Goal: Information Seeking & Learning: Learn about a topic

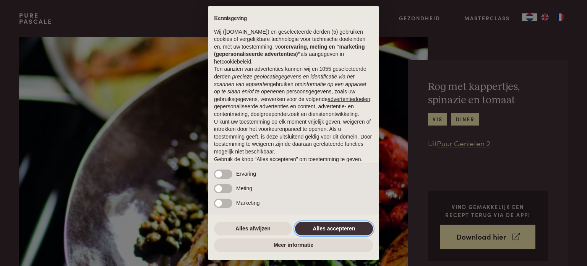
click at [318, 223] on button "Alles accepteren" at bounding box center [334, 229] width 78 height 14
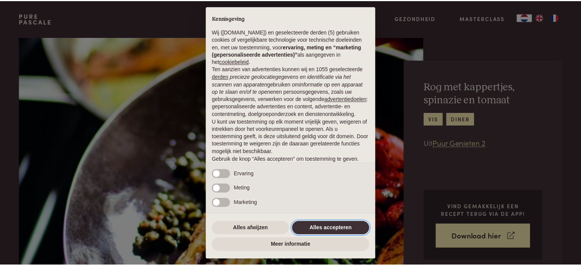
scroll to position [41, 0]
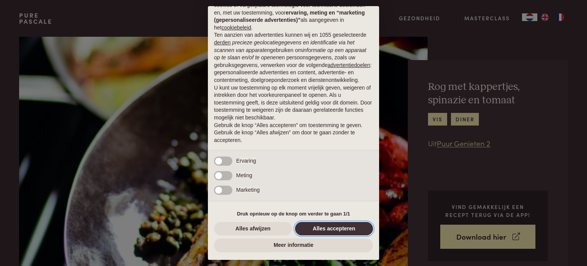
click at [318, 229] on button "Alles accepteren" at bounding box center [334, 229] width 78 height 14
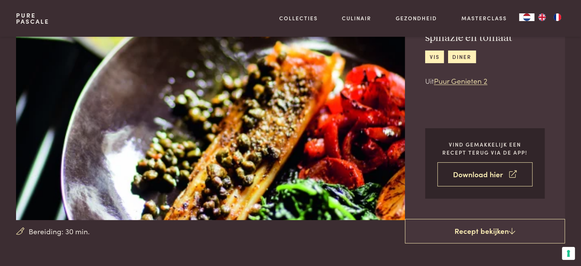
scroll to position [76, 0]
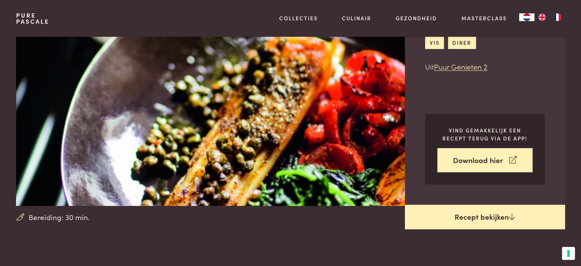
click at [489, 215] on link "Recept bekijken" at bounding box center [485, 217] width 160 height 24
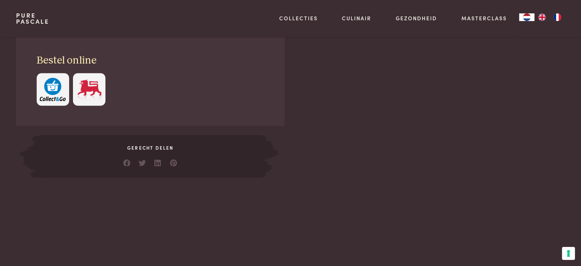
scroll to position [307, 0]
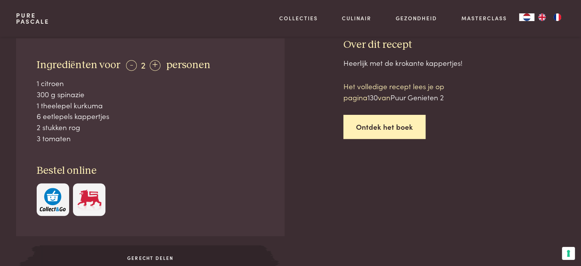
click at [386, 125] on link "Ontdek het boek" at bounding box center [385, 127] width 82 height 24
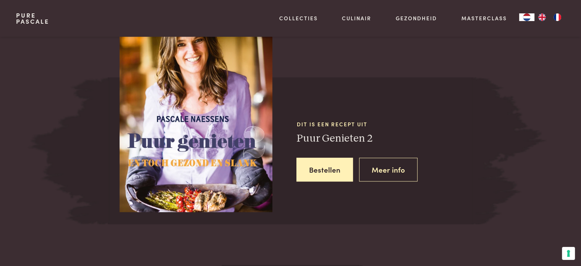
scroll to position [676, 0]
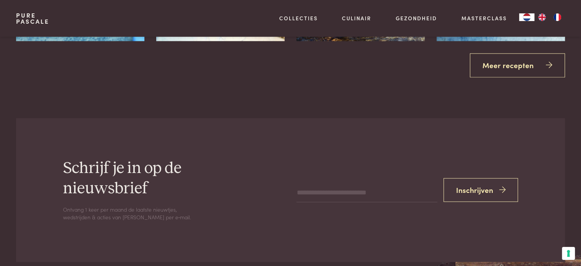
scroll to position [1173, 0]
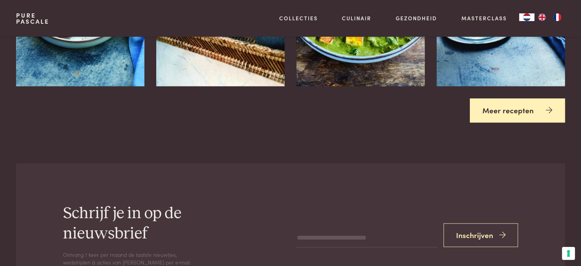
click at [524, 109] on link "Meer recepten" at bounding box center [517, 110] width 95 height 24
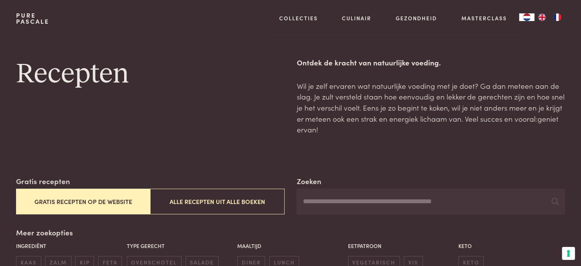
click at [97, 201] on button "Gratis recepten op de website" at bounding box center [83, 201] width 134 height 26
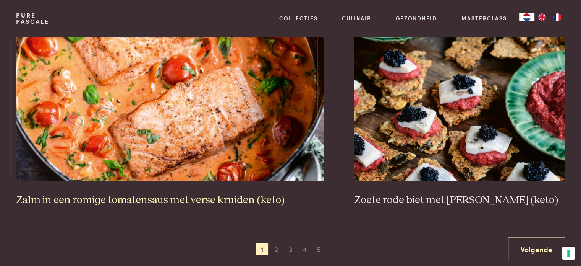
scroll to position [1399, 0]
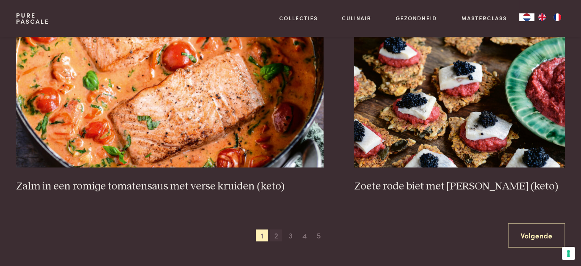
click at [276, 234] on span "2" at bounding box center [276, 235] width 12 height 12
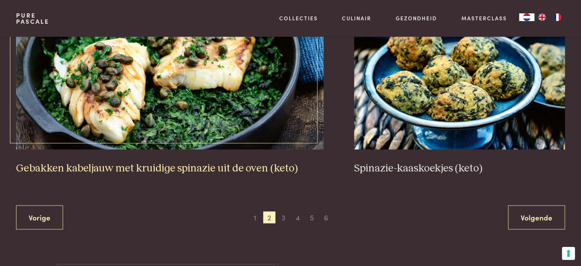
scroll to position [1437, 0]
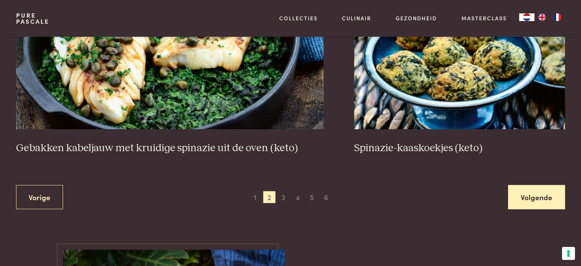
click at [538, 195] on link "Volgende" at bounding box center [536, 197] width 57 height 24
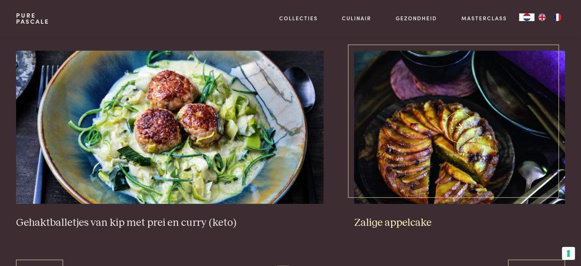
scroll to position [1513, 0]
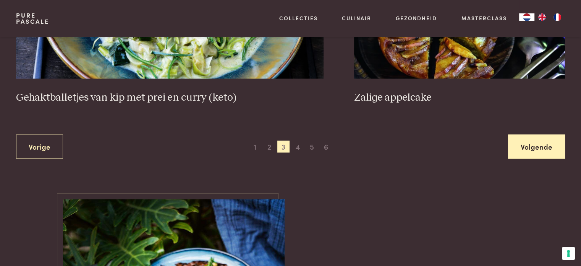
click at [523, 145] on link "Volgende" at bounding box center [536, 147] width 57 height 24
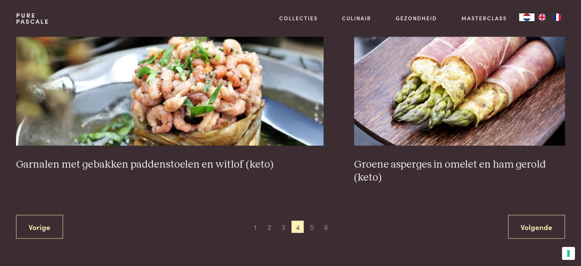
scroll to position [1437, 0]
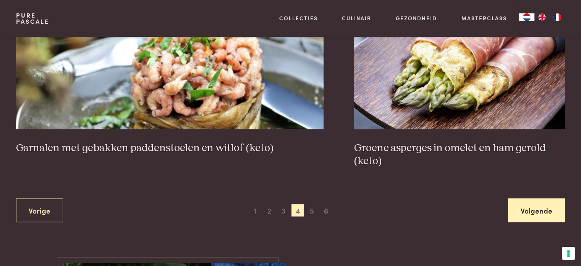
click at [531, 209] on link "Volgende" at bounding box center [536, 210] width 57 height 24
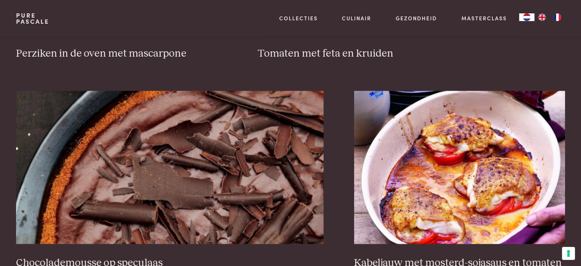
scroll to position [1437, 0]
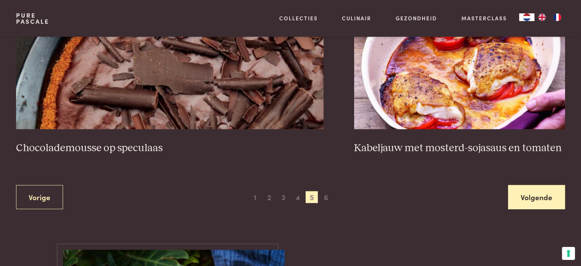
click at [530, 195] on link "Volgende" at bounding box center [536, 197] width 57 height 24
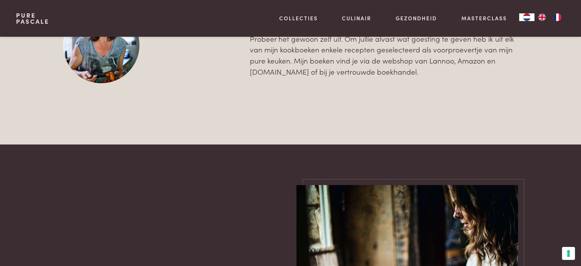
scroll to position [1552, 0]
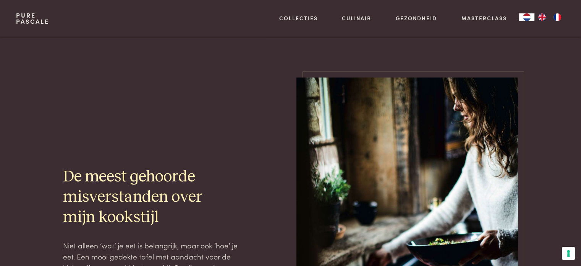
scroll to position [407, 0]
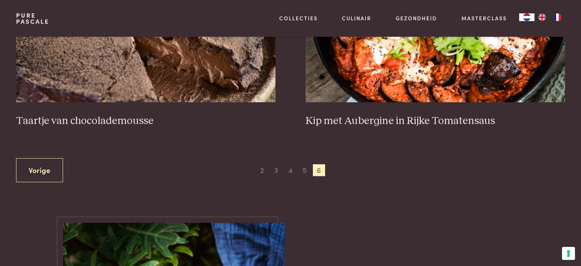
scroll to position [385, 0]
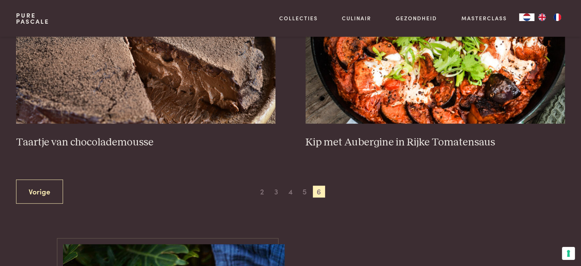
scroll to position [430, 0]
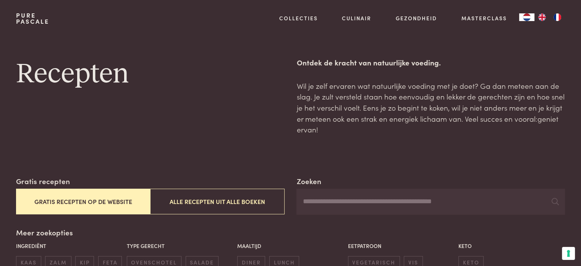
click at [309, 202] on input "Zoeken" at bounding box center [431, 201] width 268 height 26
type input "**********"
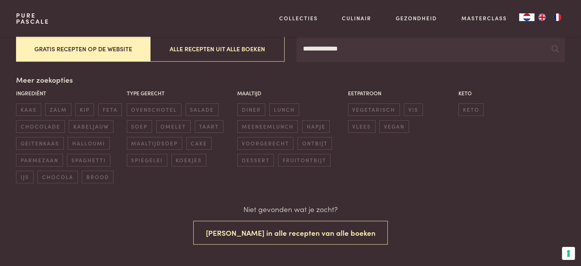
scroll to position [153, 0]
click at [353, 45] on input "**********" at bounding box center [431, 49] width 268 height 26
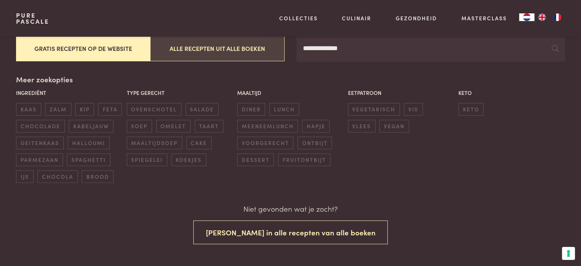
click at [257, 49] on button "Alle recepten uit alle boeken" at bounding box center [217, 49] width 134 height 26
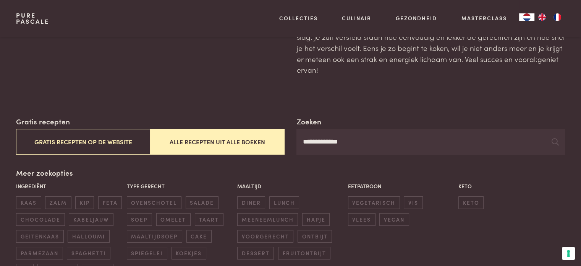
scroll to position [54, 0]
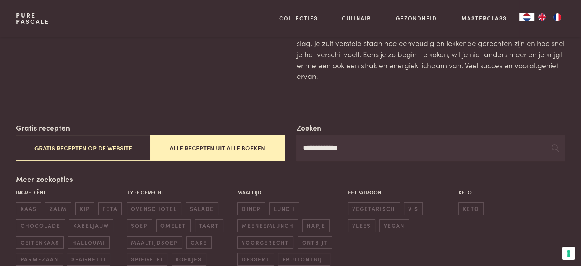
click at [362, 145] on input "**********" at bounding box center [431, 148] width 268 height 26
click at [554, 148] on icon at bounding box center [555, 147] width 7 height 7
click at [556, 147] on icon at bounding box center [555, 147] width 7 height 7
click at [555, 147] on icon at bounding box center [555, 147] width 7 height 7
click at [239, 157] on button "Alle recepten uit alle boeken" at bounding box center [217, 148] width 134 height 26
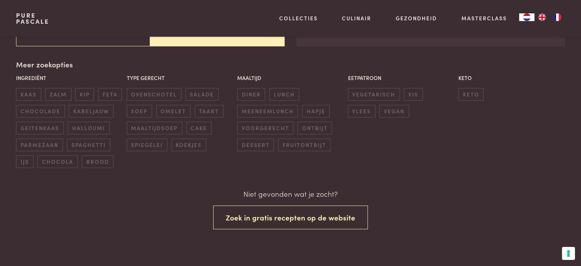
scroll to position [168, 0]
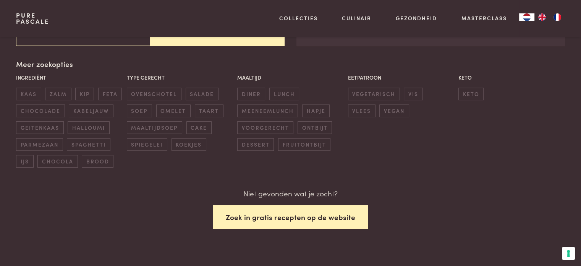
click at [290, 216] on button "Zoek in gratis recepten op de website" at bounding box center [290, 217] width 155 height 24
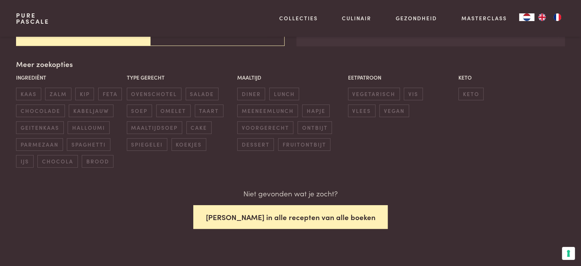
scroll to position [168, 0]
click at [294, 215] on button "[PERSON_NAME] in alle recepten van alle boeken" at bounding box center [290, 217] width 195 height 24
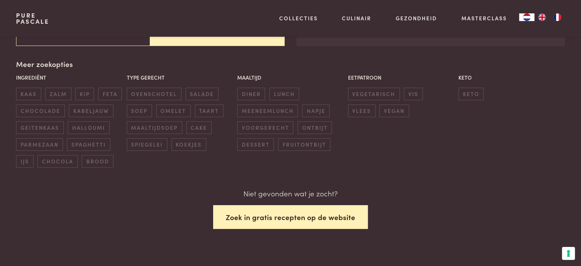
scroll to position [168, 0]
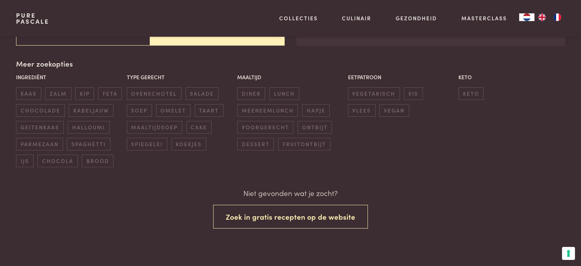
scroll to position [169, 0]
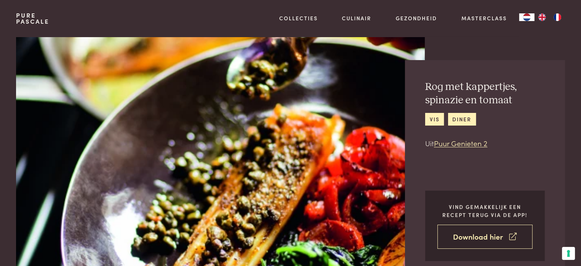
click at [491, 238] on link "Download hier" at bounding box center [485, 236] width 95 height 24
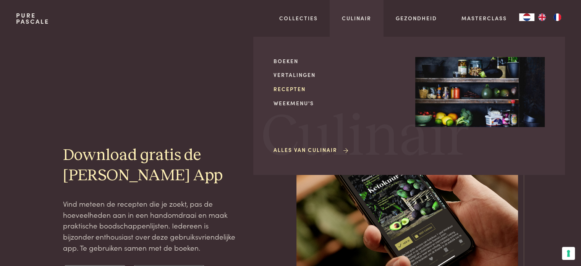
click at [297, 88] on link "Recepten" at bounding box center [339, 89] width 130 height 8
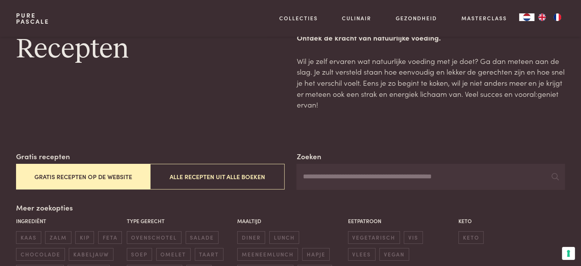
scroll to position [38, 0]
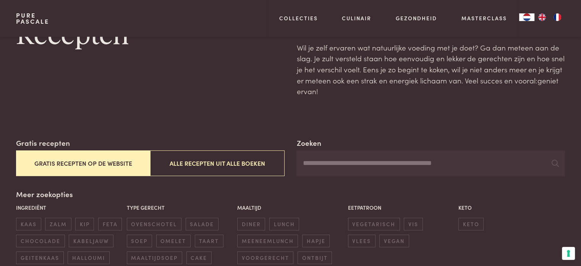
click at [301, 162] on input "Zoeken" at bounding box center [431, 163] width 268 height 26
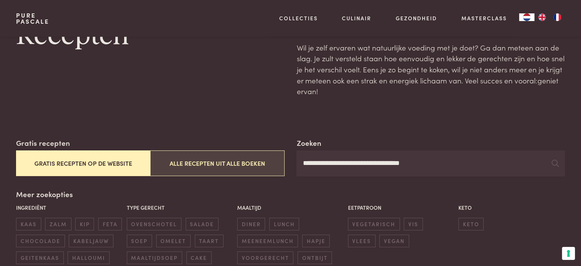
type input "**********"
click at [244, 163] on button "Alle recepten uit alle boeken" at bounding box center [217, 163] width 134 height 26
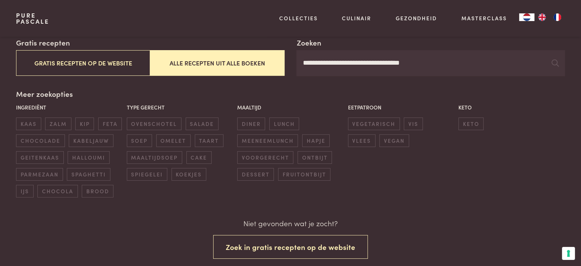
scroll to position [92, 0]
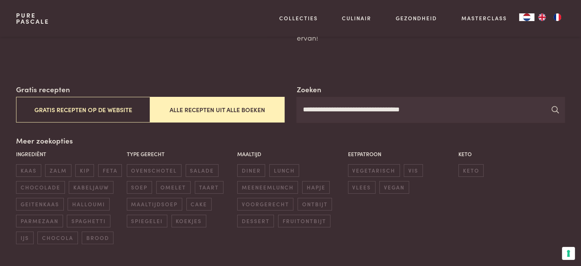
click at [555, 109] on icon at bounding box center [555, 109] width 7 height 7
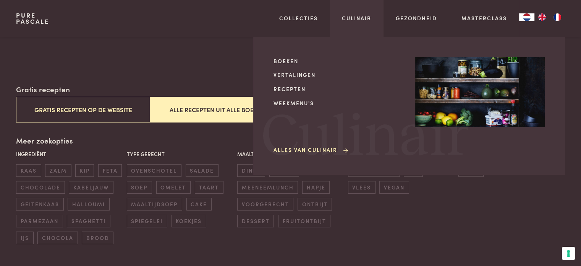
click at [336, 148] on link "Alles van Culinair" at bounding box center [312, 150] width 76 height 8
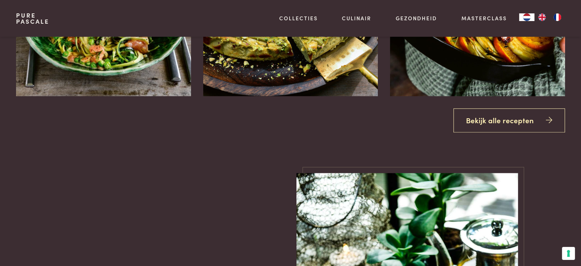
scroll to position [765, 0]
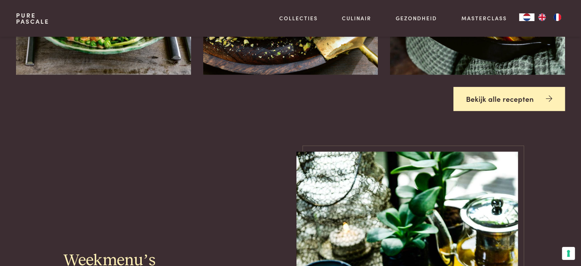
click at [552, 96] on icon at bounding box center [549, 98] width 6 height 11
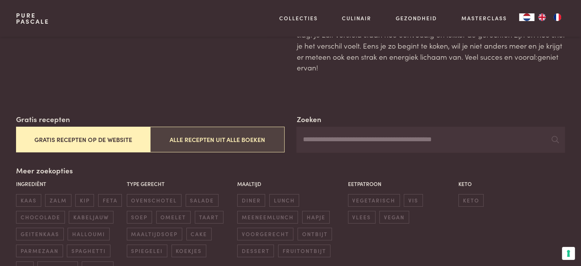
scroll to position [191, 0]
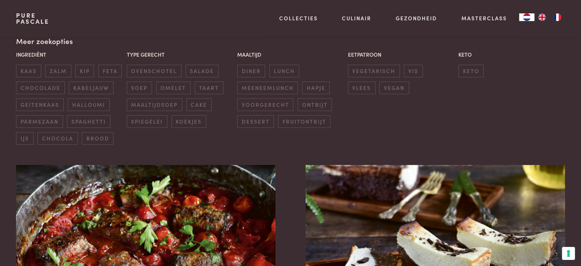
click at [86, 38] on div "Meer zoekopties Ingrediënt kaas zalm kip feta chocolade kabeljauw geitenkaas ha…" at bounding box center [290, 90] width 549 height 109
click at [409, 70] on span "vis" at bounding box center [413, 71] width 19 height 13
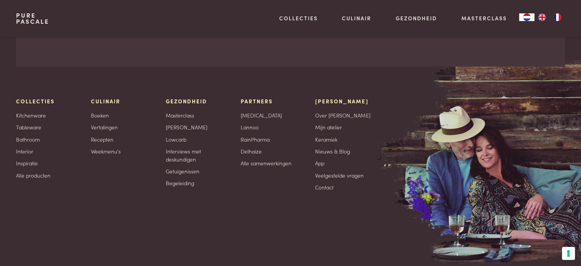
scroll to position [3581, 0]
